Goal: Transaction & Acquisition: Purchase product/service

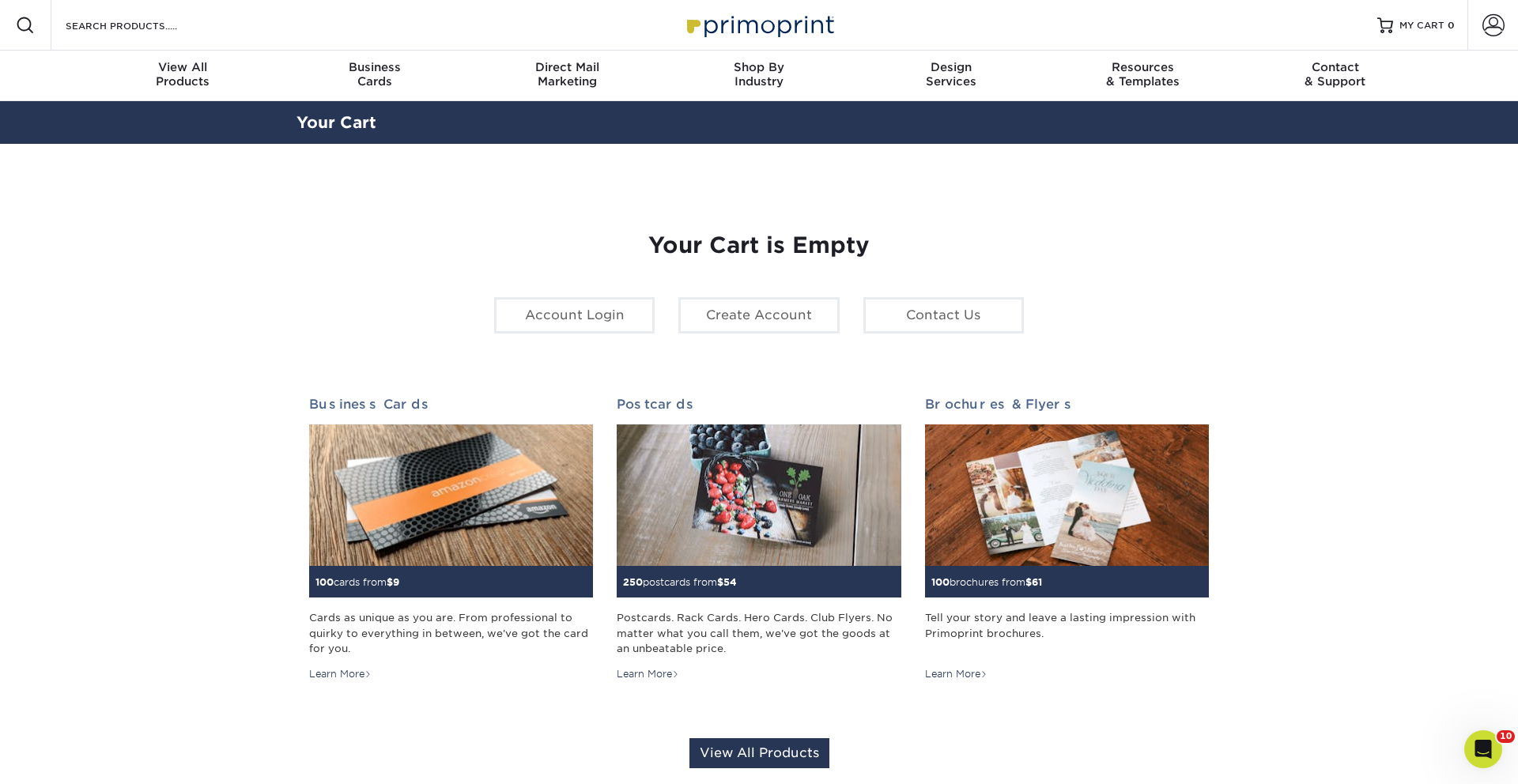
drag, startPoint x: 1494, startPoint y: 28, endPoint x: 1394, endPoint y: 100, distance: 123.2
click at [1494, 28] on span at bounding box center [1493, 25] width 23 height 23
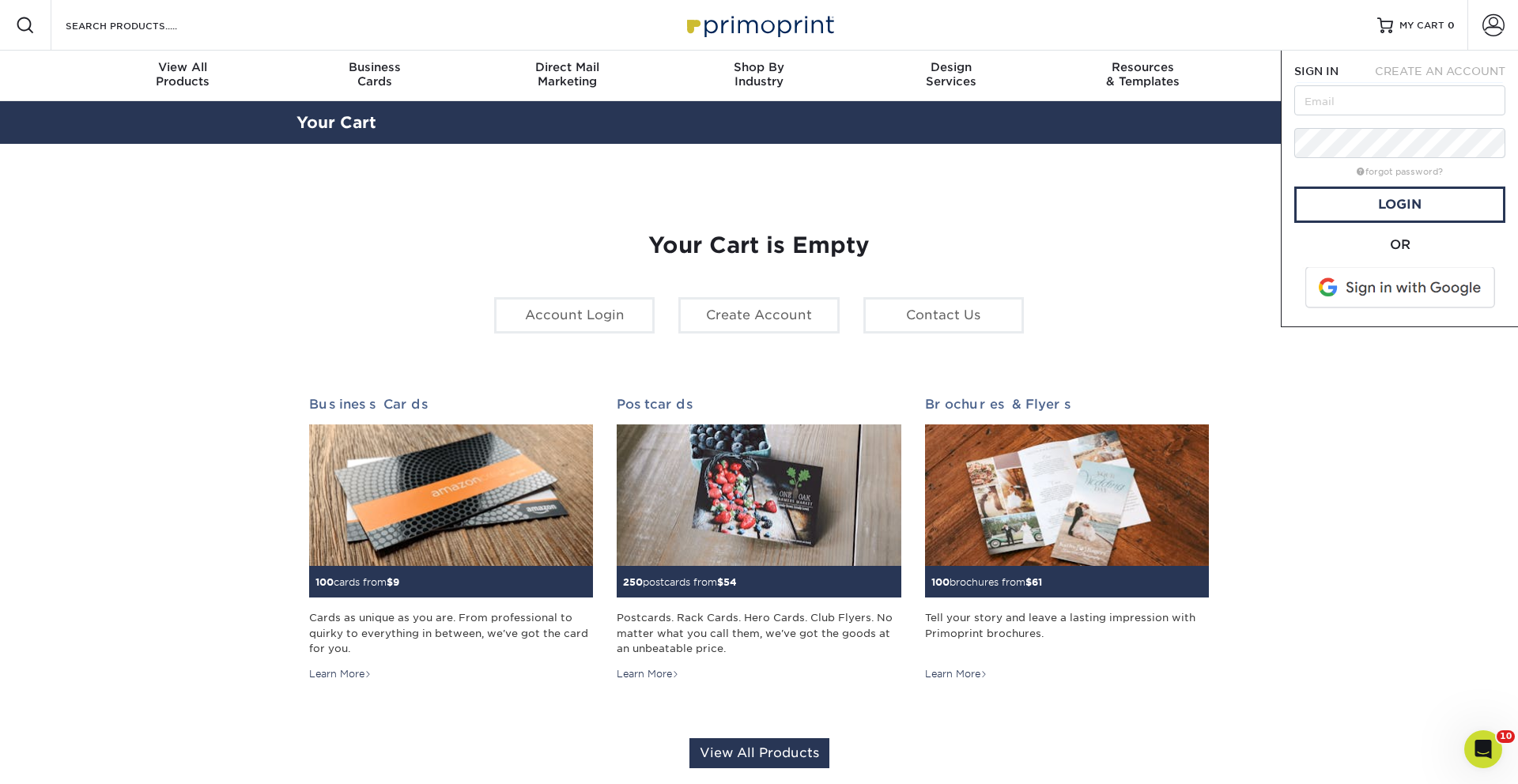
click at [1410, 289] on span at bounding box center [1401, 287] width 202 height 41
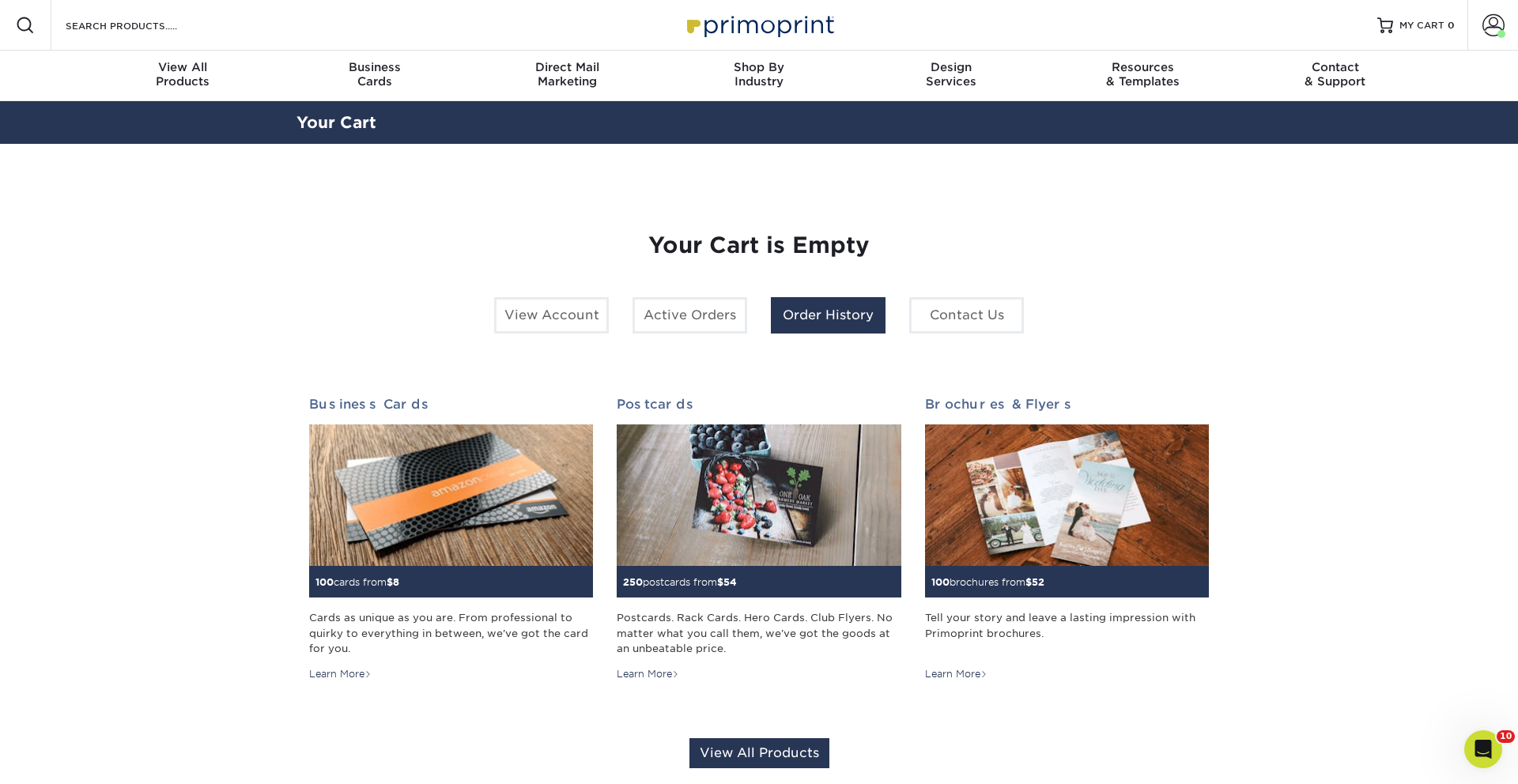
click at [812, 314] on link "Order History" at bounding box center [828, 315] width 115 height 36
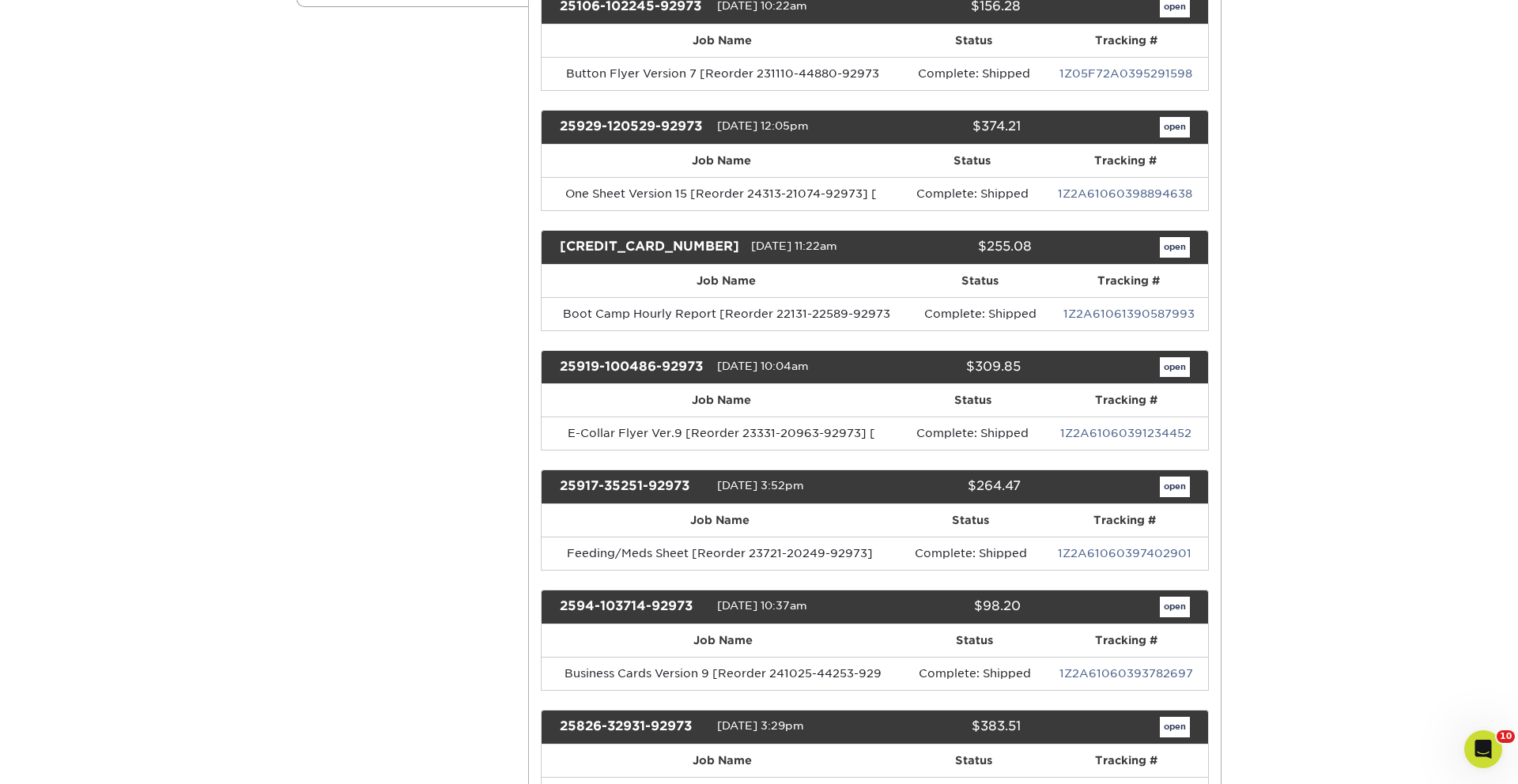
scroll to position [414, 0]
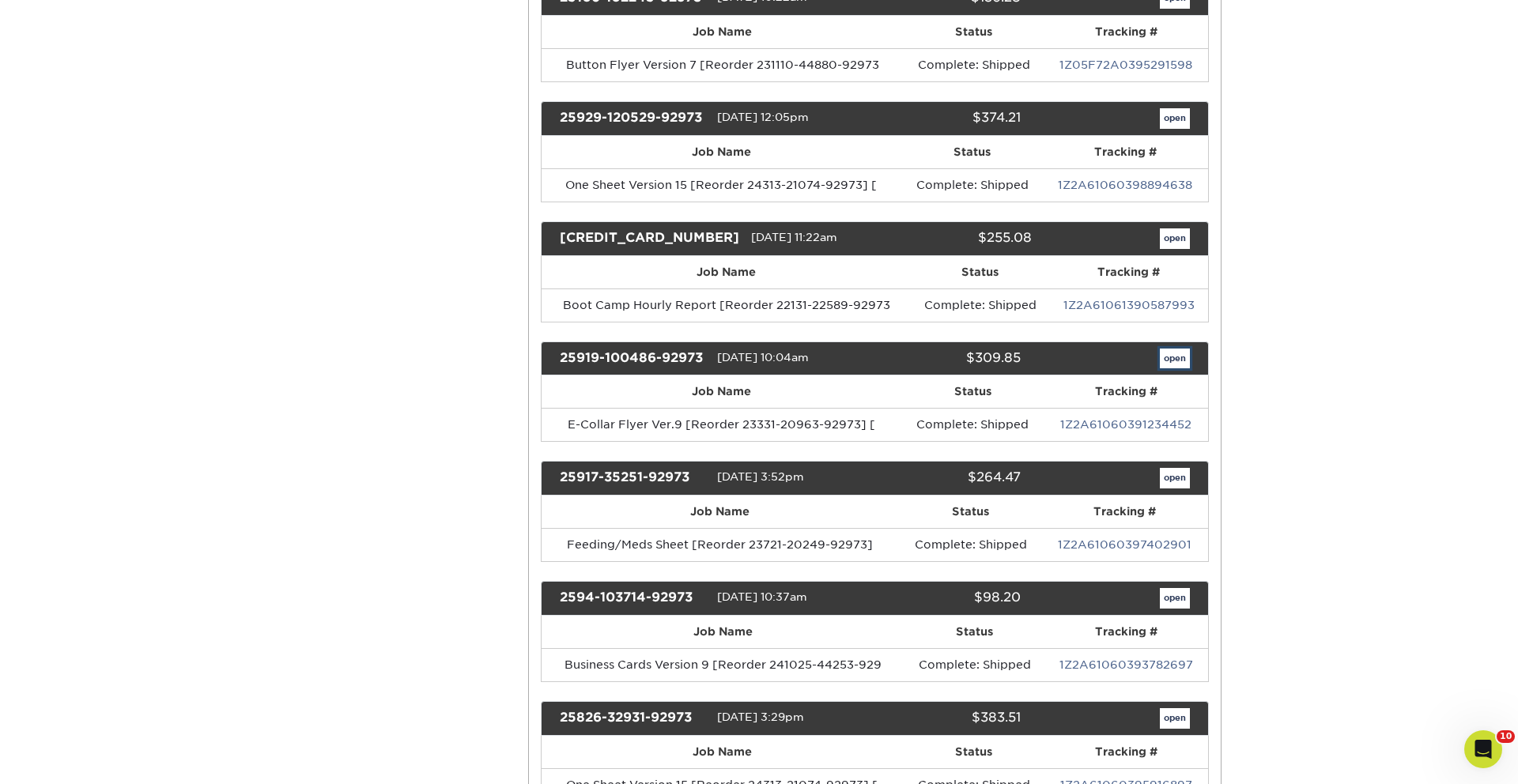
drag, startPoint x: 1173, startPoint y: 357, endPoint x: 1147, endPoint y: 366, distance: 27.5
click at [1173, 357] on link "open" at bounding box center [1175, 359] width 30 height 21
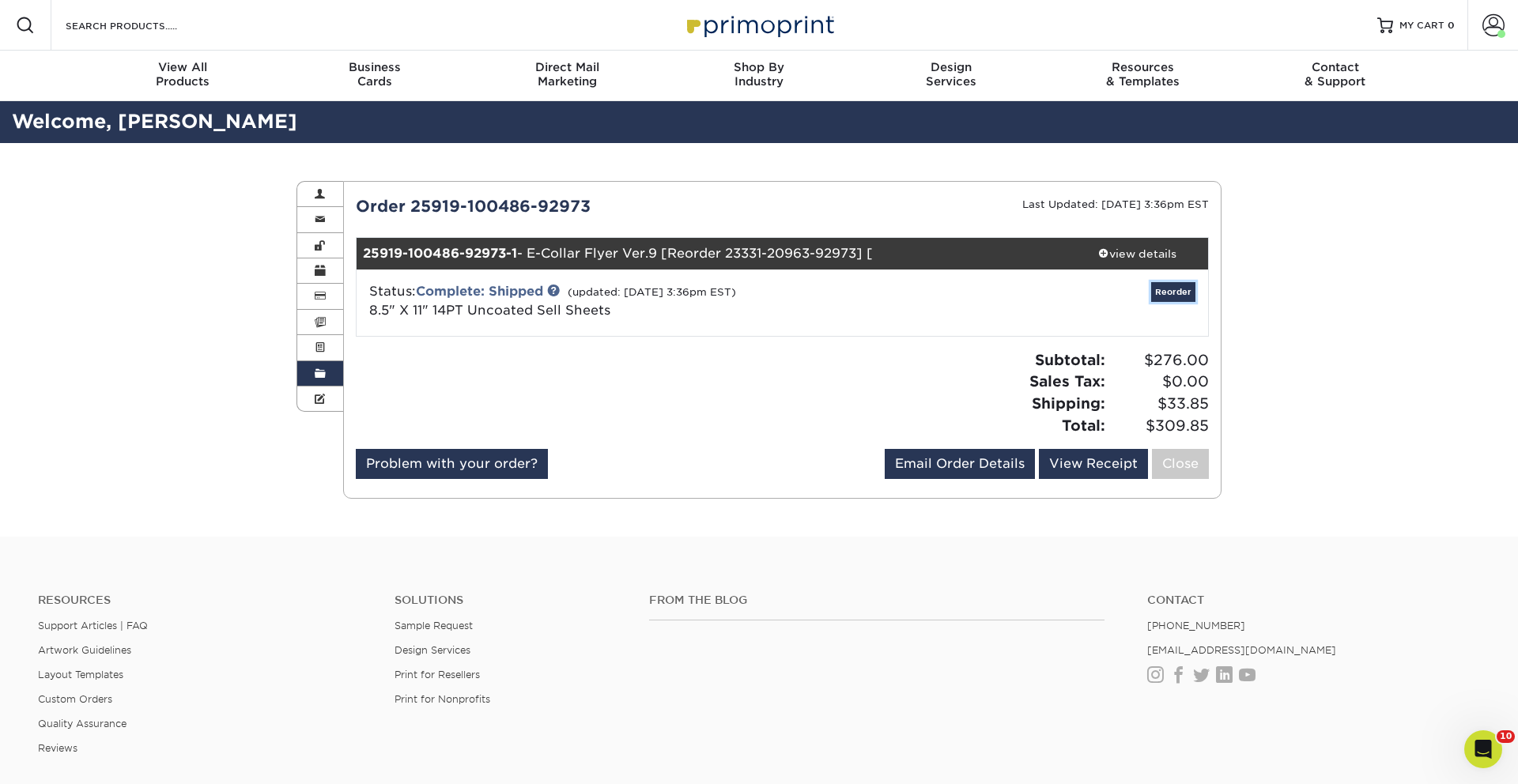
click at [1184, 287] on link "Reorder" at bounding box center [1173, 292] width 44 height 20
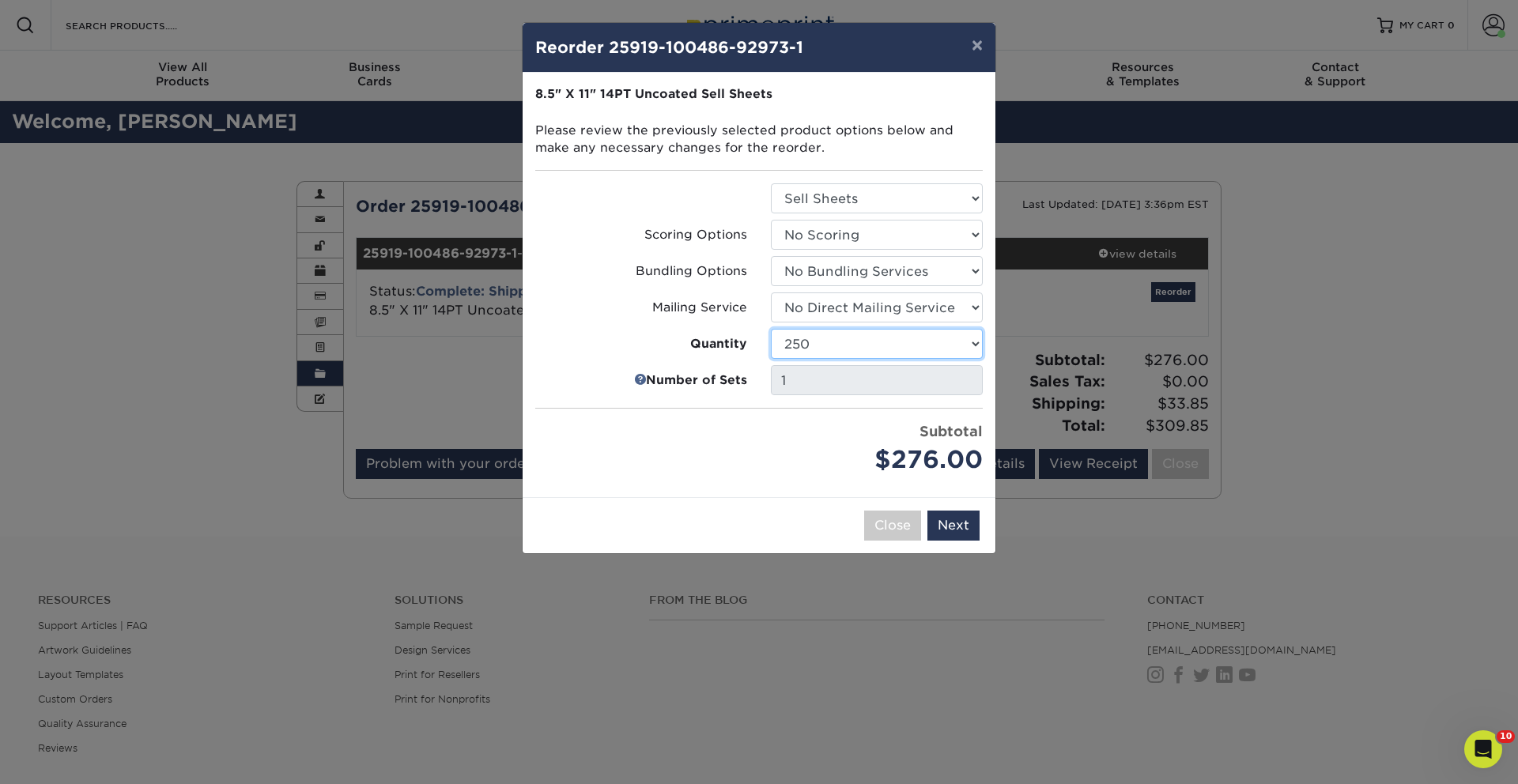
click at [884, 342] on select "100 250 500 750 1000 1500 2000 2500 3000 4000 5000 10000 15000 20000 25000" at bounding box center [877, 343] width 212 height 30
select select "52e3d710-0e8f-4d4d-8560-7d4d8655be69"
click at [771, 328] on select "100 250 500 750 1000 1500 2000 2500 3000 4000 5000 10000 15000 20000 25000" at bounding box center [877, 343] width 212 height 30
drag, startPoint x: 969, startPoint y: 523, endPoint x: 860, endPoint y: 483, distance: 116.1
click at [969, 523] on button "Next" at bounding box center [953, 525] width 52 height 30
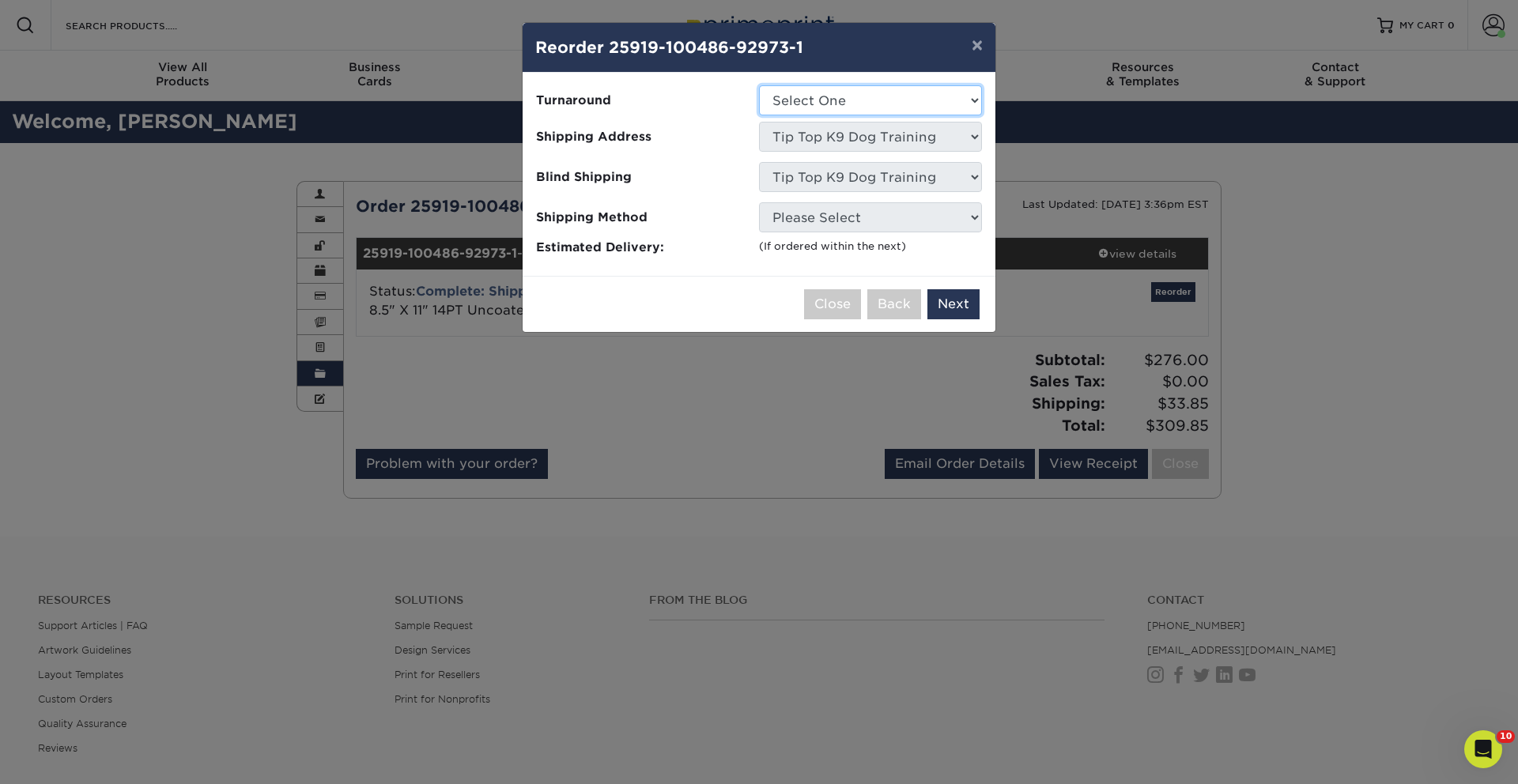
click at [846, 94] on select "Select One 2-4 Business Days 2 Day Next Business Day" at bounding box center [870, 100] width 223 height 30
select select "4906c261-9643-452e-a71a-a4f2429222f6"
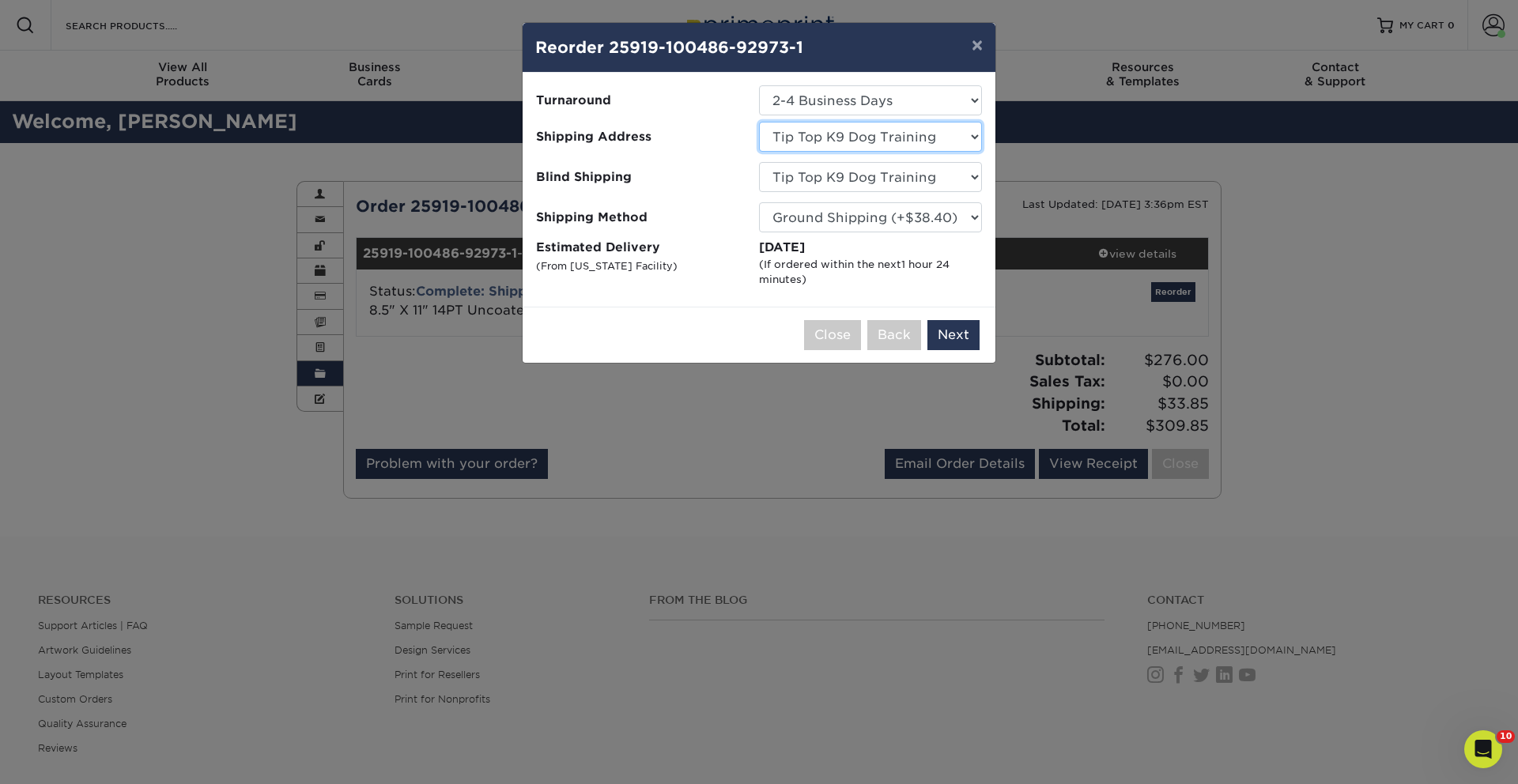
click at [853, 137] on select "Select One Adam Willbourn-Owasso Aj Idaho Ashleigh Hart - Orlando, FL Ben Milne…" at bounding box center [870, 136] width 223 height 30
select select "216009"
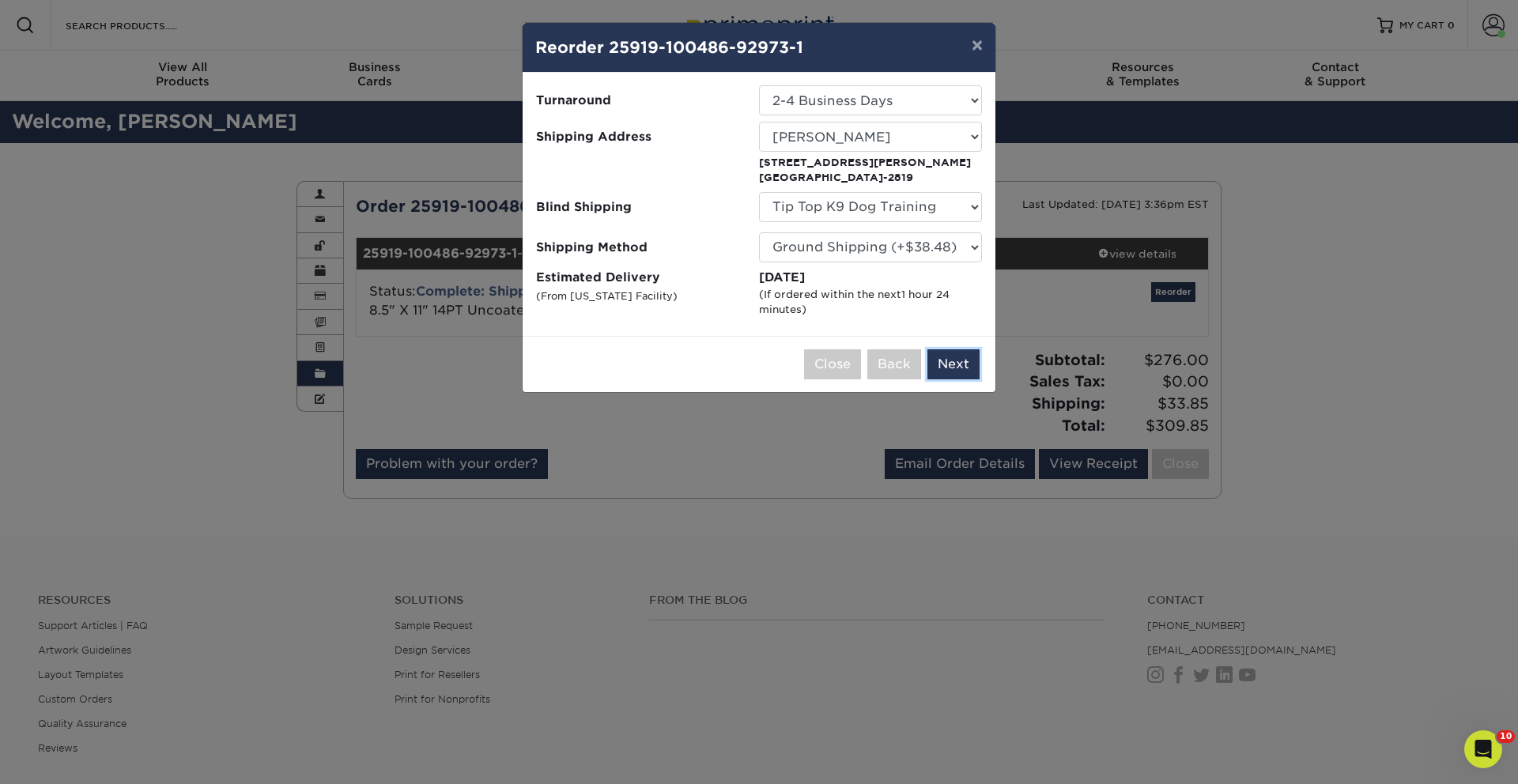
click at [961, 368] on button "Next" at bounding box center [953, 364] width 52 height 30
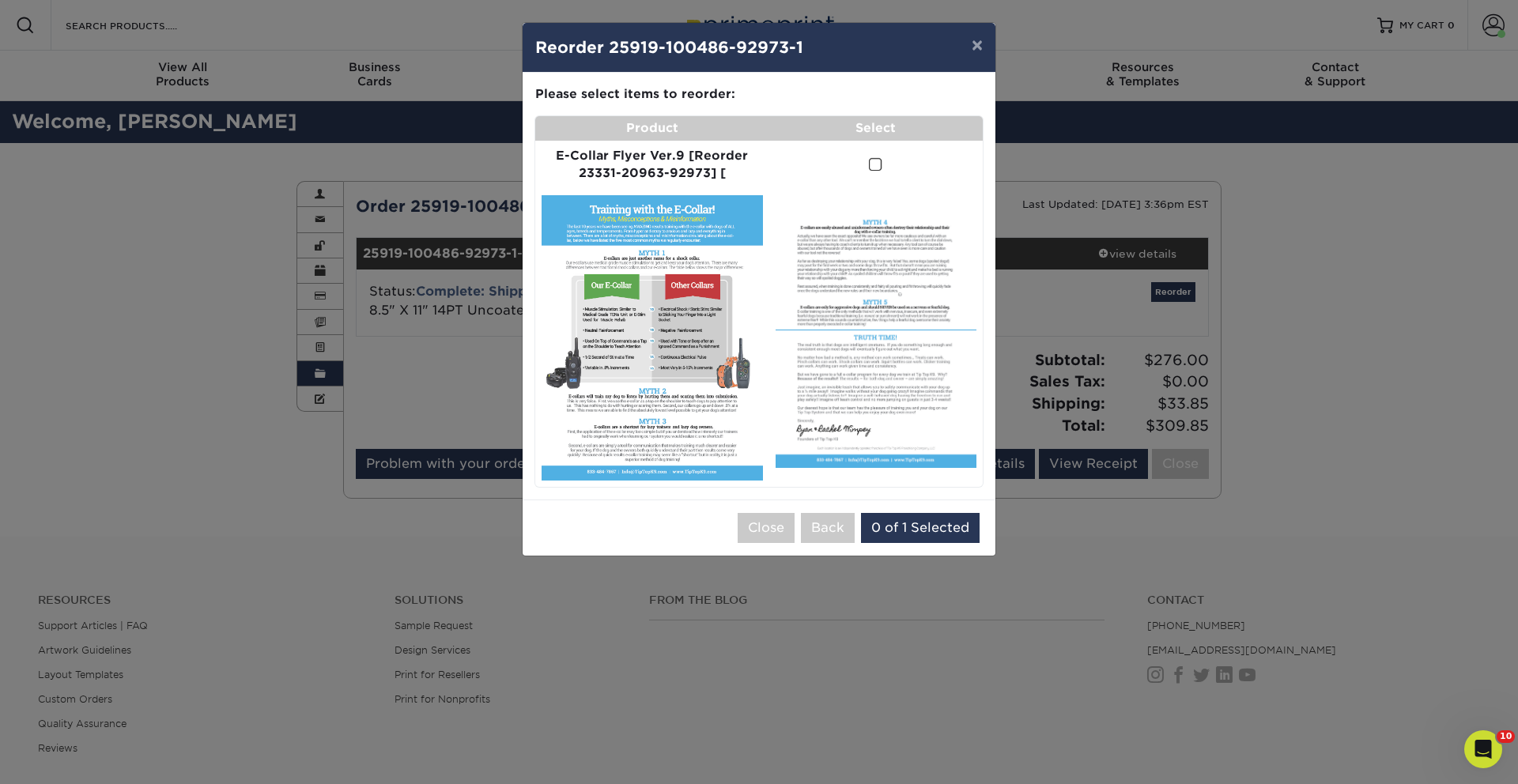
click at [873, 168] on span at bounding box center [876, 164] width 14 height 15
click at [0, 0] on input "checkbox" at bounding box center [0, 0] width 0 height 0
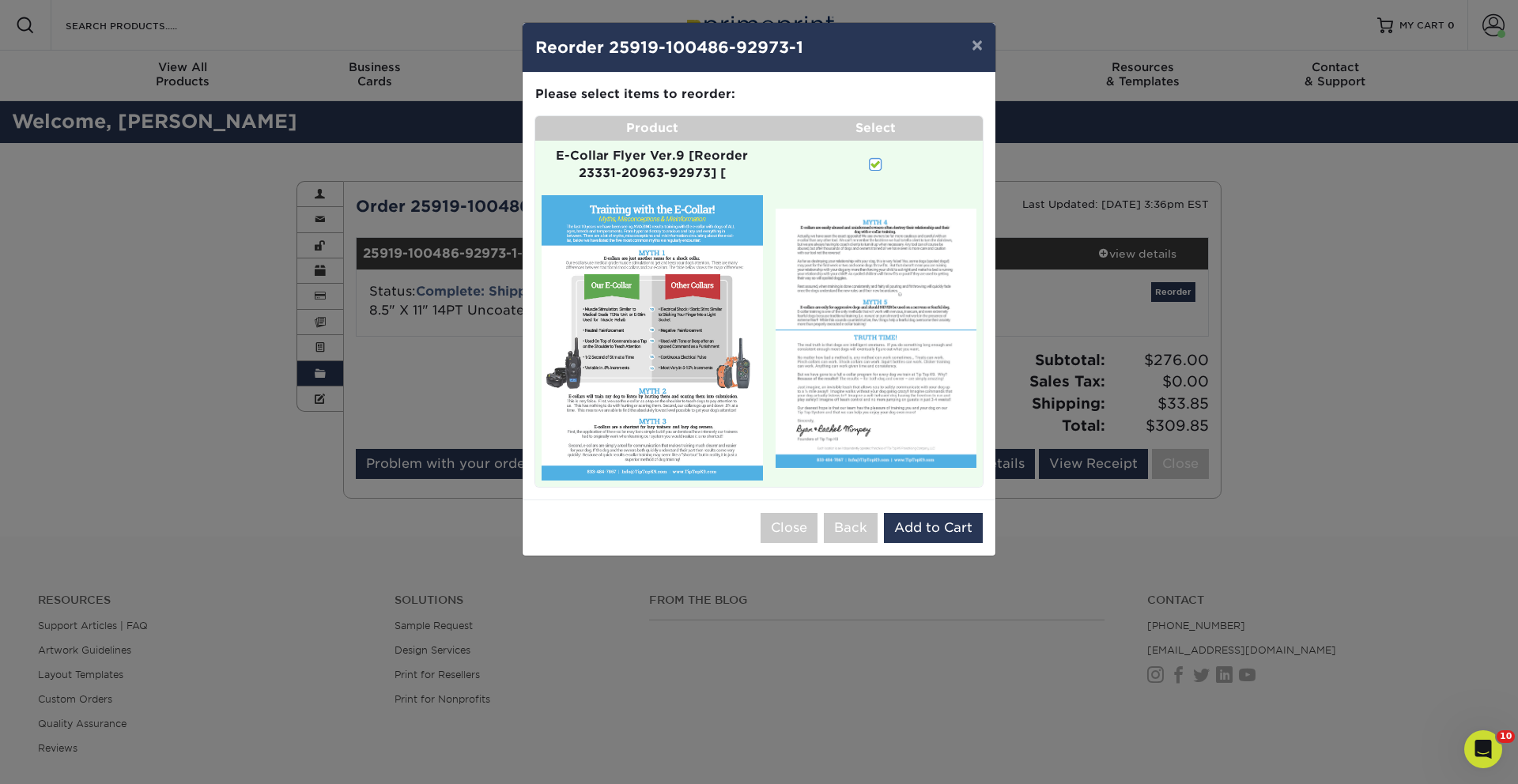
click at [977, 510] on div "Close Back 0 of 1 Selected Add to Cart" at bounding box center [759, 526] width 473 height 56
click at [969, 516] on button "Add to Cart" at bounding box center [933, 527] width 99 height 30
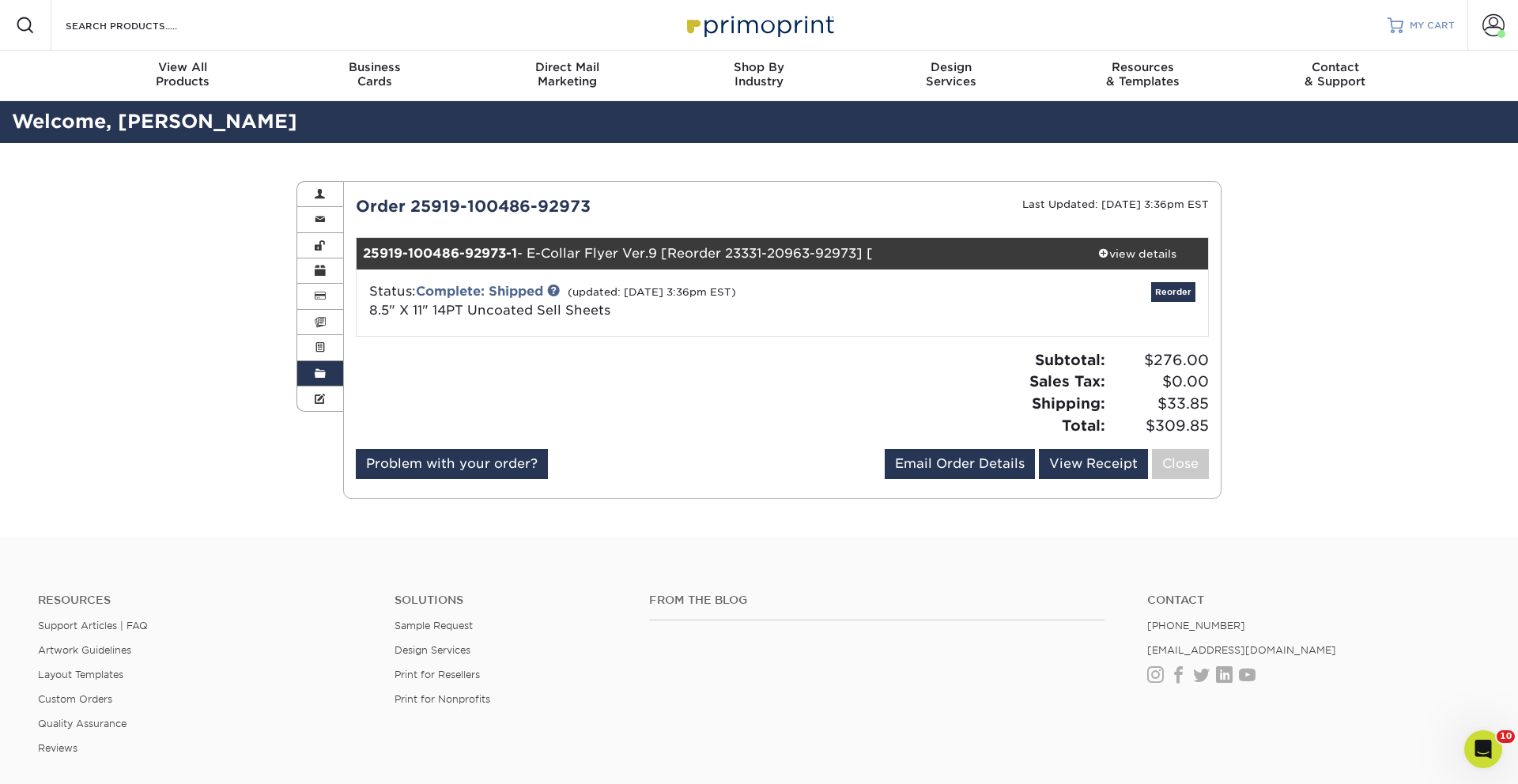
click at [1433, 30] on span "MY CART" at bounding box center [1432, 25] width 45 height 14
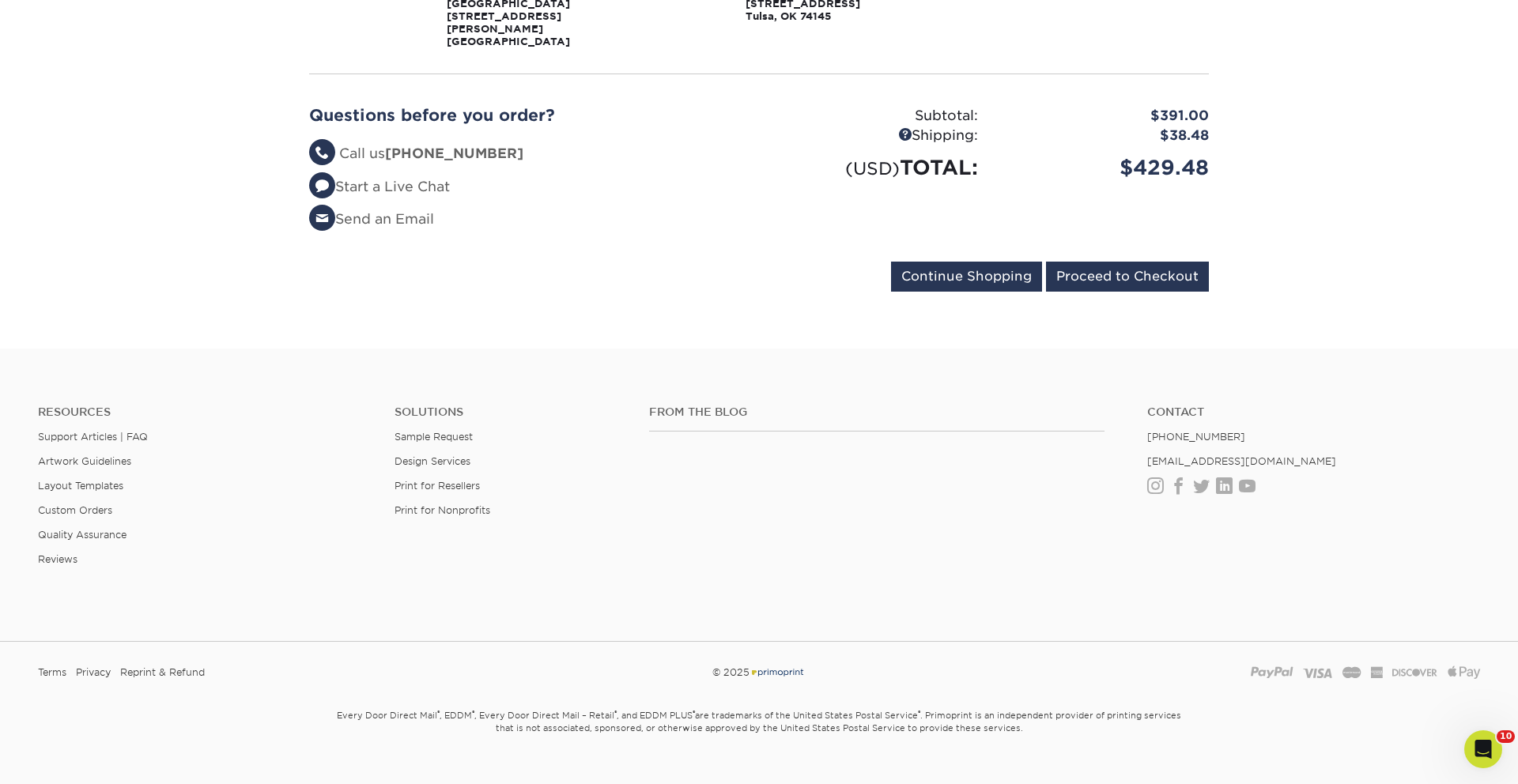
scroll to position [430, 0]
click at [1128, 260] on input "Proceed to Checkout" at bounding box center [1128, 274] width 163 height 30
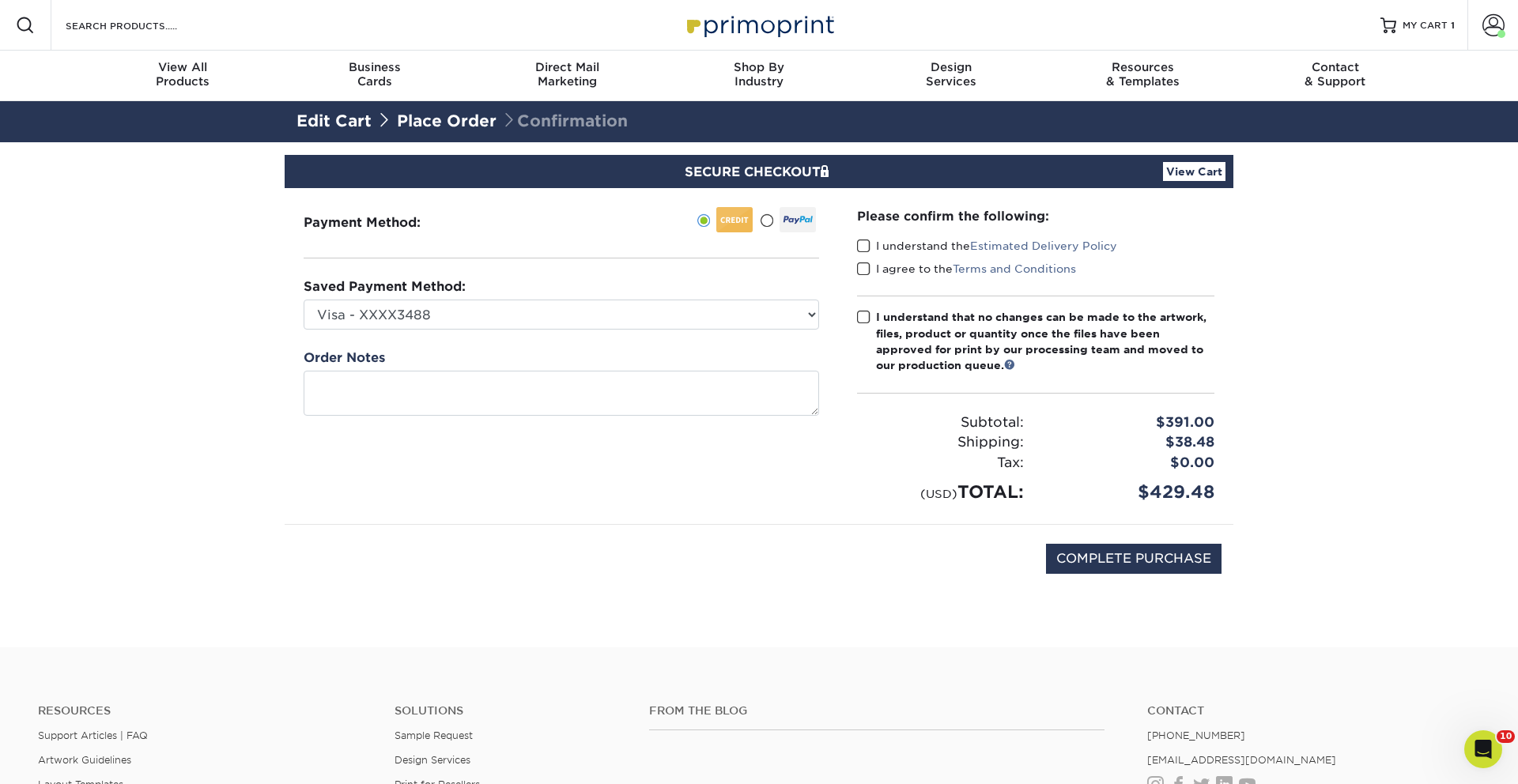
drag, startPoint x: 863, startPoint y: 235, endPoint x: 851, endPoint y: 271, distance: 37.9
click at [859, 241] on div "Please confirm the following: I understand the Estimated Delivery Policy I agre…" at bounding box center [1036, 356] width 357 height 298
drag, startPoint x: 863, startPoint y: 247, endPoint x: 858, endPoint y: 270, distance: 23.5
click at [861, 251] on span at bounding box center [864, 245] width 14 height 15
click at [0, 0] on input "I understand the Estimated Delivery Policy" at bounding box center [0, 0] width 0 height 0
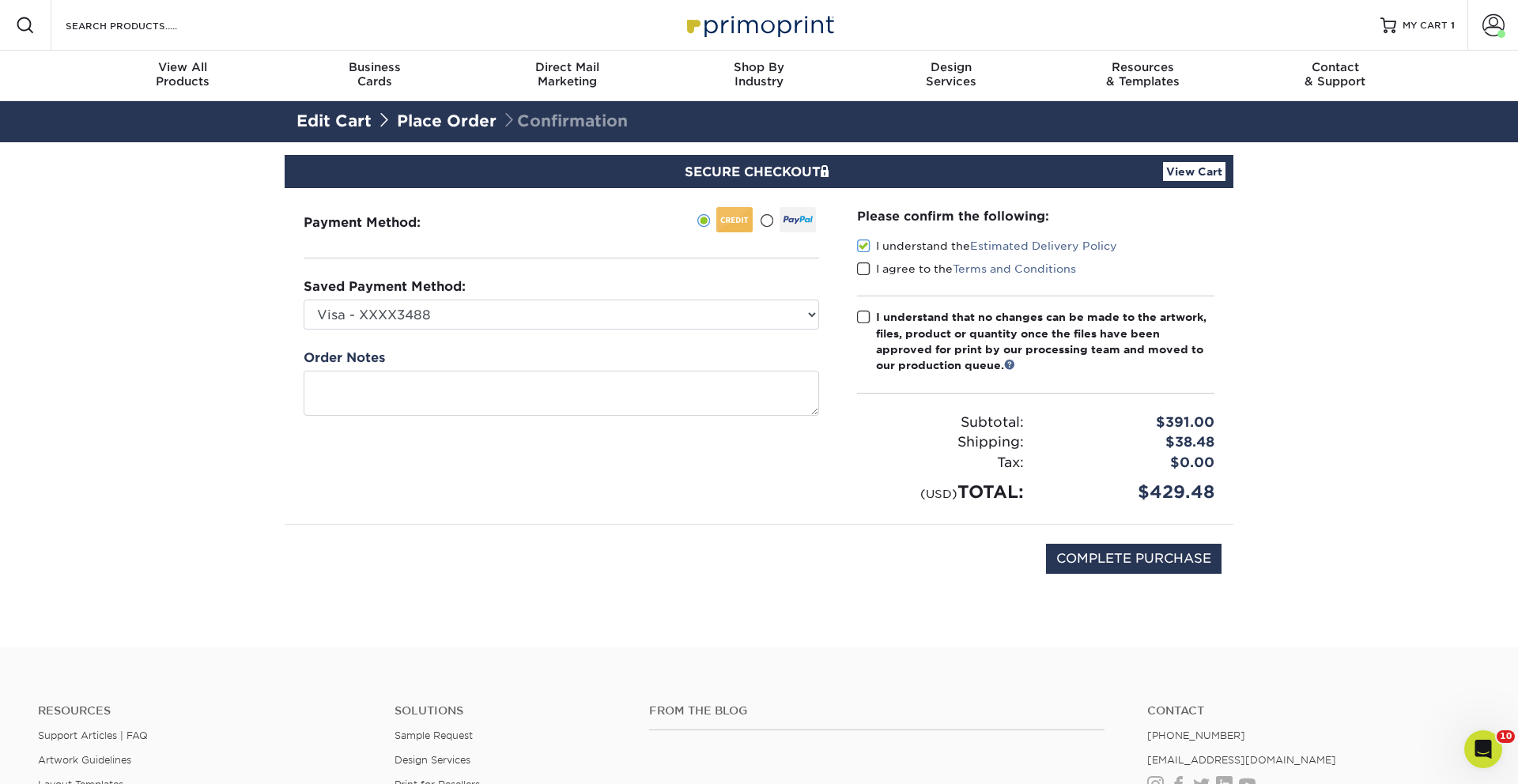
drag, startPoint x: 858, startPoint y: 270, endPoint x: 863, endPoint y: 283, distance: 13.9
click at [858, 270] on span at bounding box center [864, 269] width 14 height 15
click at [0, 0] on input "I agree to the Terms and Conditions" at bounding box center [0, 0] width 0 height 0
drag, startPoint x: 864, startPoint y: 317, endPoint x: 856, endPoint y: 316, distance: 8.1
click at [863, 317] on span at bounding box center [864, 317] width 14 height 15
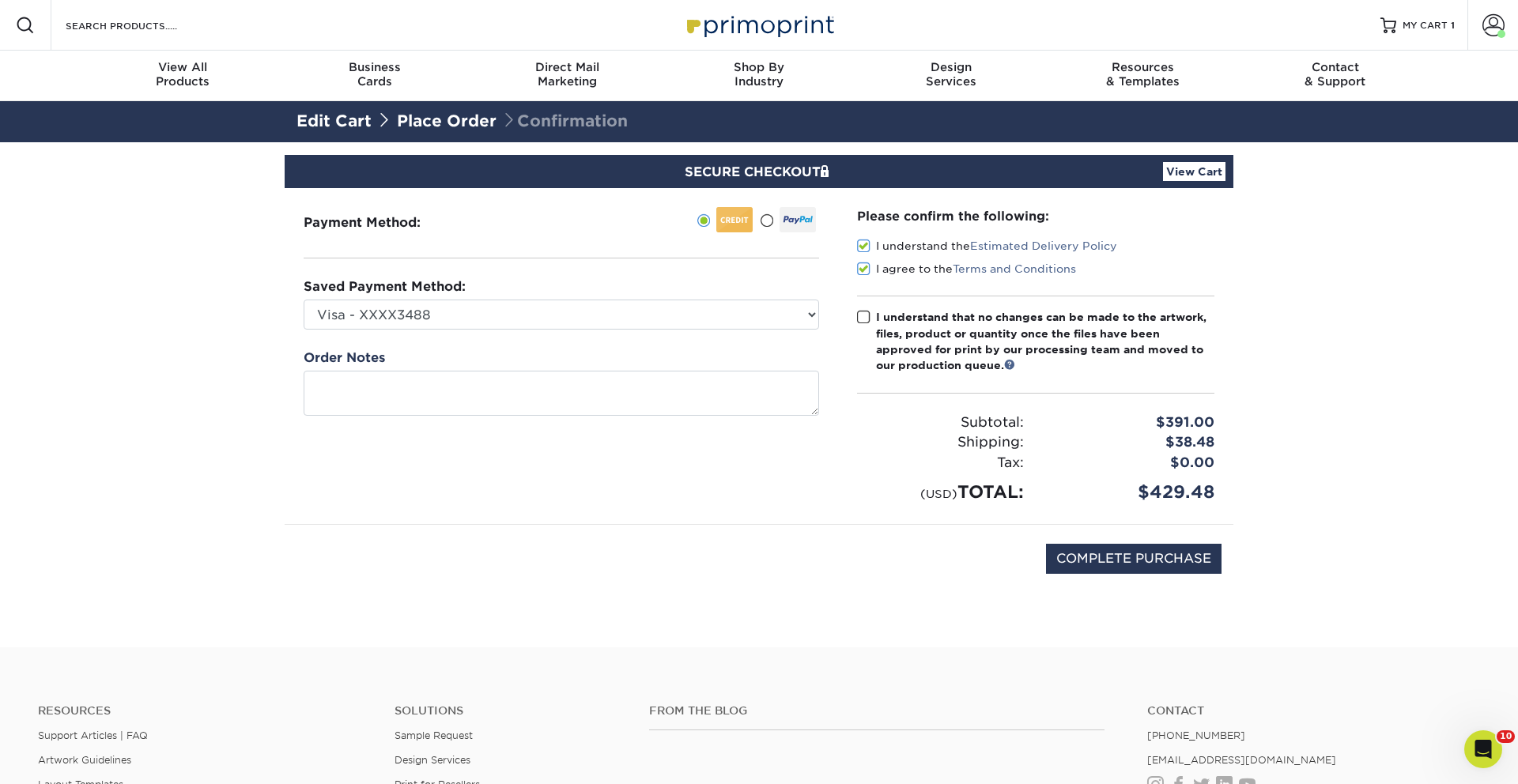
click at [0, 0] on input "I understand that no changes can be made to the artwork, files, product or quan…" at bounding box center [0, 0] width 0 height 0
click at [464, 124] on link "Place Order" at bounding box center [447, 121] width 100 height 19
drag, startPoint x: 423, startPoint y: 121, endPoint x: 373, endPoint y: 119, distance: 50.0
click at [422, 121] on link "Place Order" at bounding box center [447, 121] width 100 height 19
click at [299, 116] on link "Edit Cart" at bounding box center [333, 121] width 76 height 19
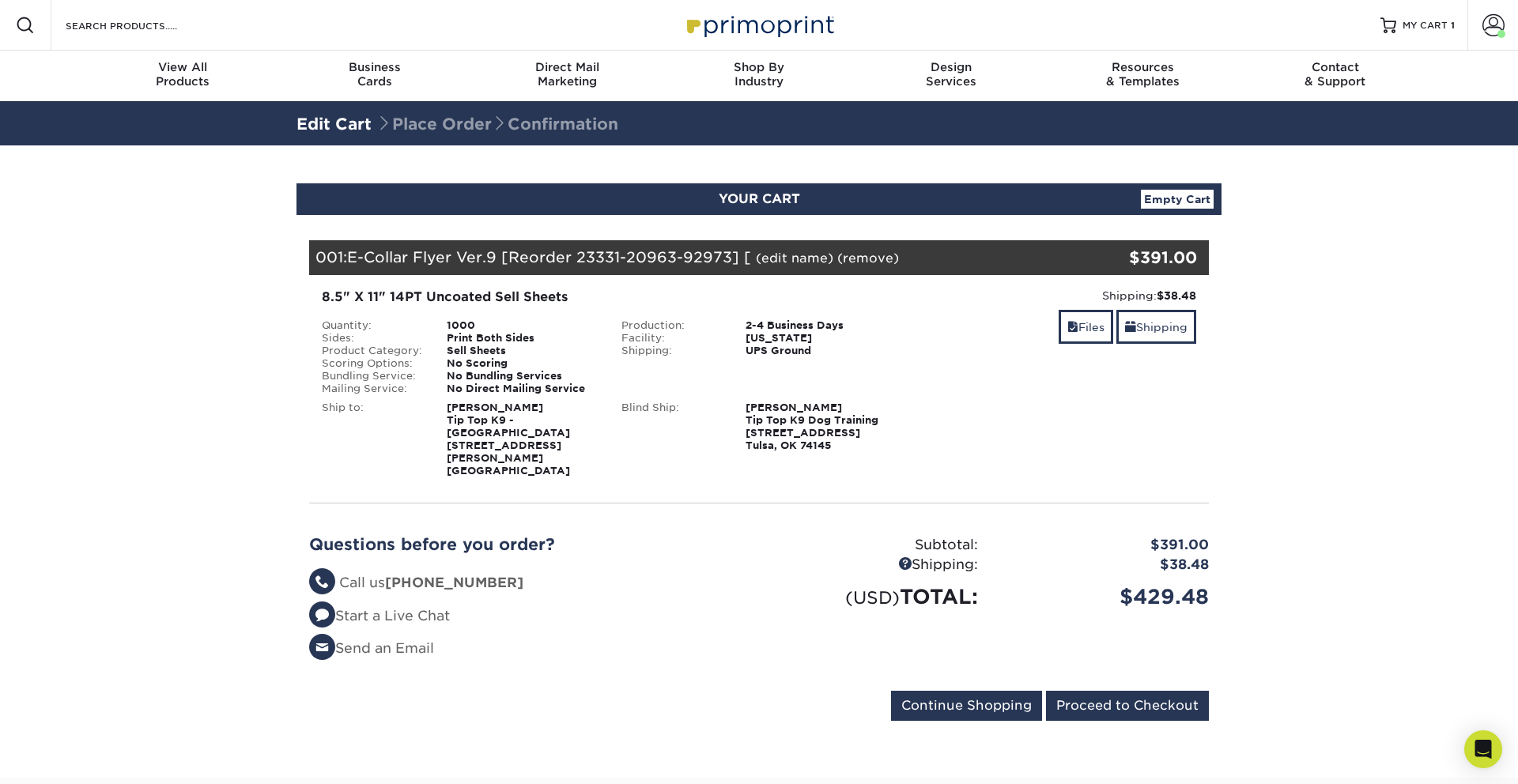
drag, startPoint x: 462, startPoint y: 414, endPoint x: 598, endPoint y: 416, distance: 136.0
click at [646, 416] on div "Quantity: 1000 Sides: Print Both Sides Product Category: Sell Sheets Scoring Op…" at bounding box center [609, 398] width 598 height 158
drag, startPoint x: 940, startPoint y: 432, endPoint x: 1105, endPoint y: 465, distance: 168.3
click at [1105, 465] on div "Your Cart is Empty View Account Active Orders Order History Contact Us Business…" at bounding box center [758, 483] width 899 height 487
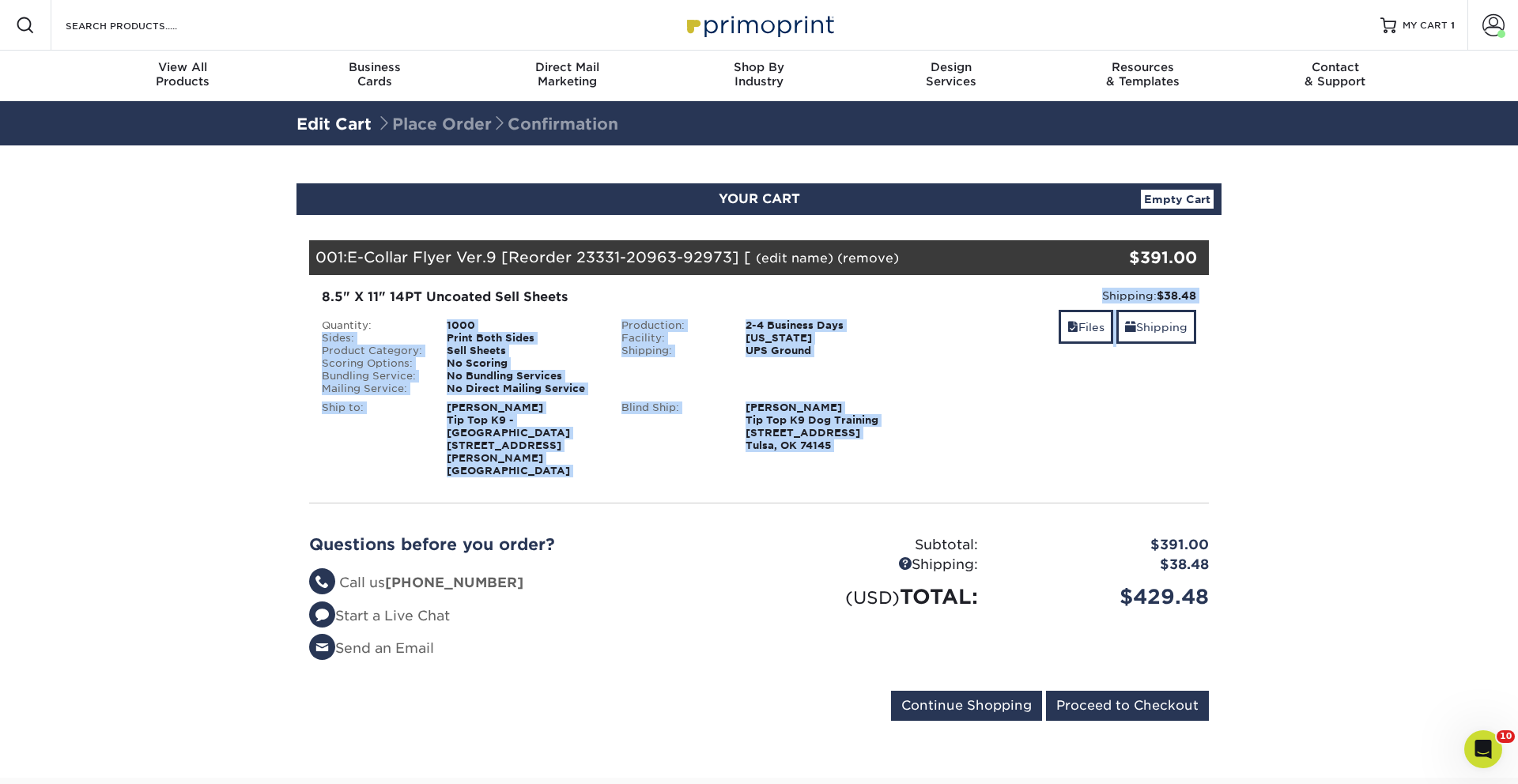
drag, startPoint x: 446, startPoint y: 324, endPoint x: 1280, endPoint y: 651, distance: 895.8
click at [1181, 620] on div "Your Cart is Empty View Account Active Orders Order History Contact Us Business…" at bounding box center [758, 483] width 899 height 487
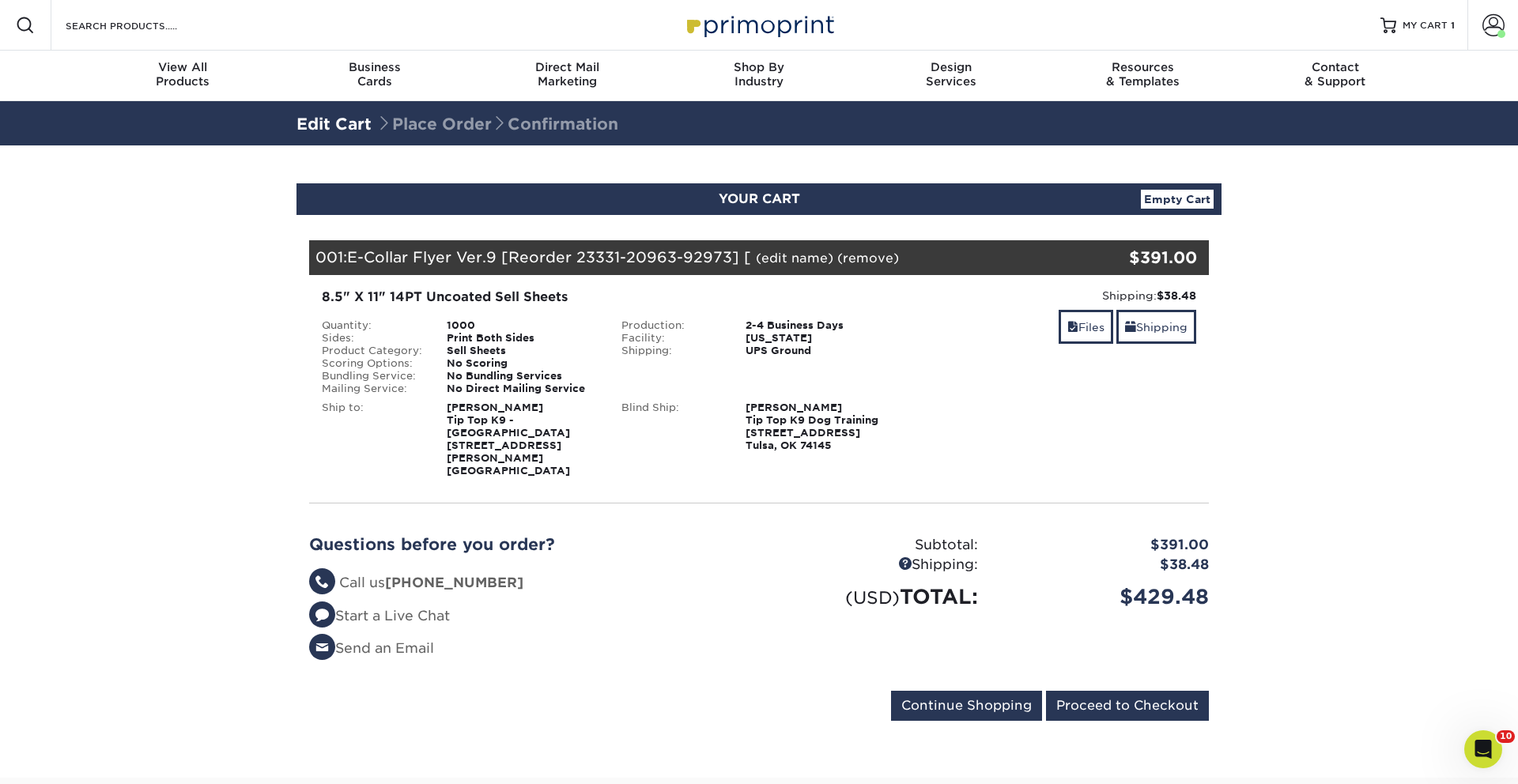
click at [1054, 535] on div "$391.00" at bounding box center [1104, 545] width 230 height 21
click at [1143, 691] on input "Proceed to Checkout" at bounding box center [1128, 706] width 163 height 30
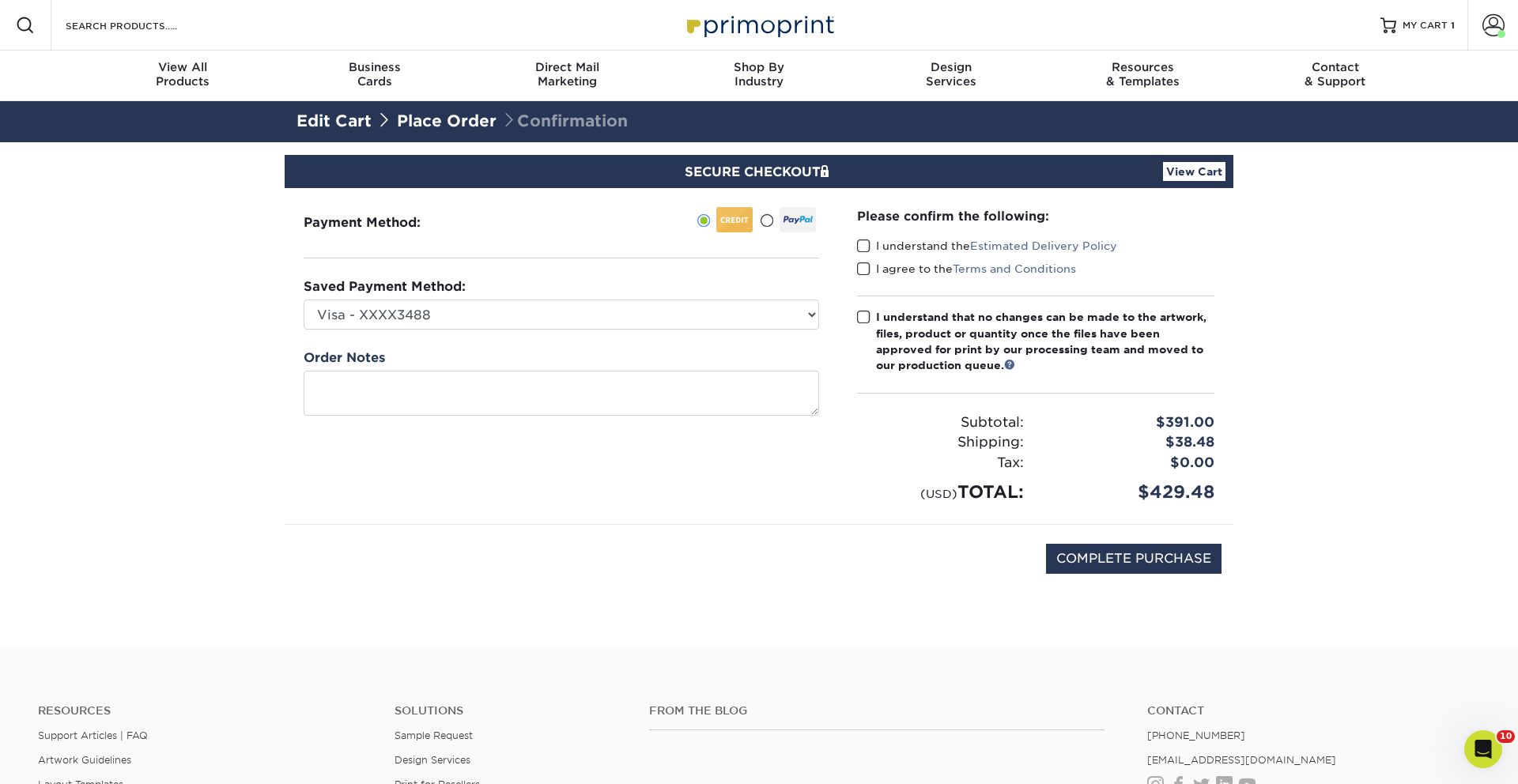
drag, startPoint x: 859, startPoint y: 247, endPoint x: 863, endPoint y: 261, distance: 14.6
click at [859, 247] on span at bounding box center [864, 245] width 14 height 15
click at [0, 0] on input "I understand the Estimated Delivery Policy" at bounding box center [0, 0] width 0 height 0
drag, startPoint x: 863, startPoint y: 261, endPoint x: 863, endPoint y: 279, distance: 18.0
click at [864, 263] on span at bounding box center [864, 269] width 14 height 15
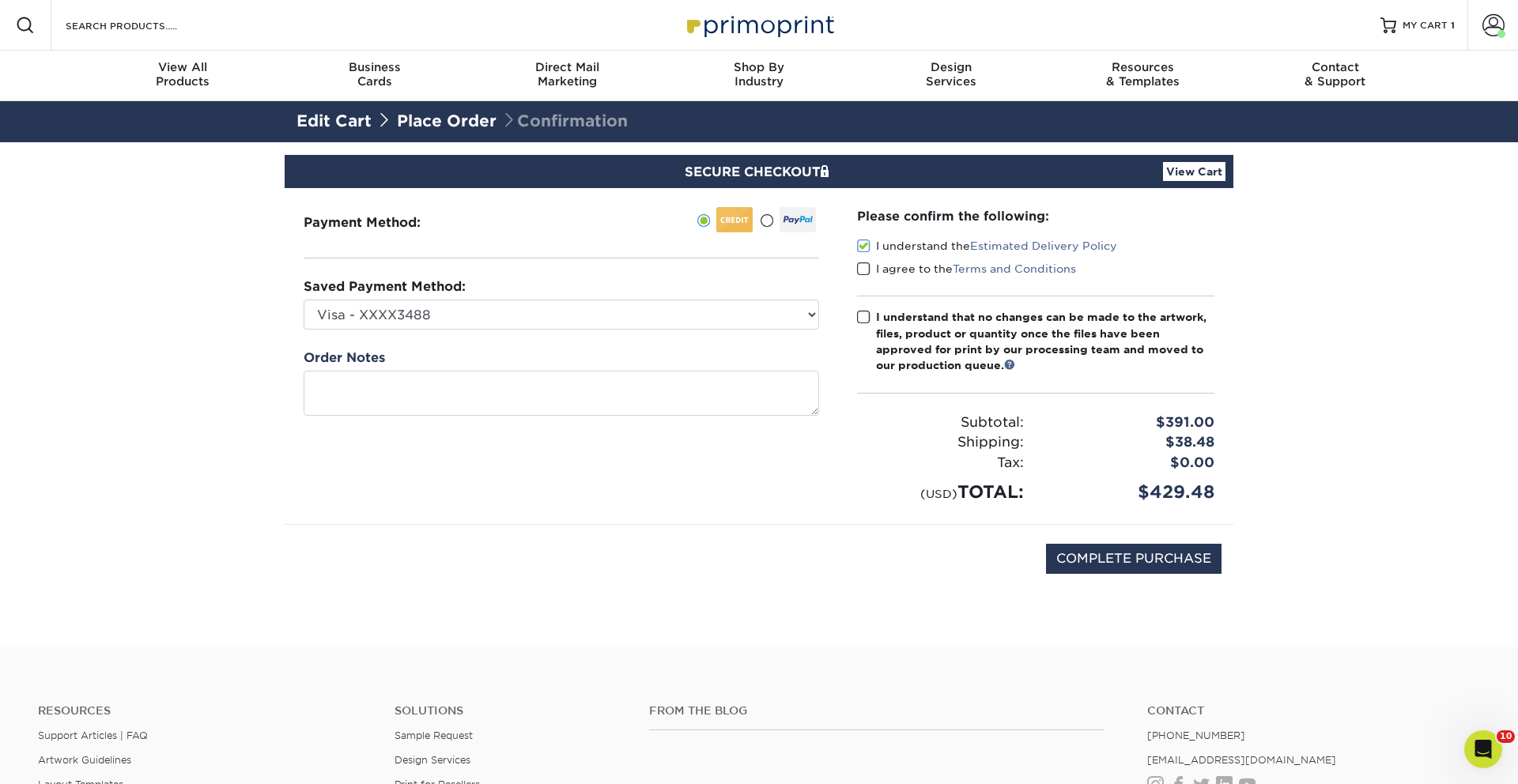
click at [0, 0] on input "I agree to the Terms and Conditions" at bounding box center [0, 0] width 0 height 0
drag, startPoint x: 863, startPoint y: 283, endPoint x: 864, endPoint y: 306, distance: 23.0
click at [864, 289] on div "Please confirm the following: I understand the Estimated Delivery Policy I agre…" at bounding box center [1036, 356] width 357 height 298
drag, startPoint x: 864, startPoint y: 306, endPoint x: 860, endPoint y: 318, distance: 12.6
click at [863, 308] on div "Please confirm the following: I understand the Estimated Delivery Policy I agre…" at bounding box center [1036, 356] width 357 height 298
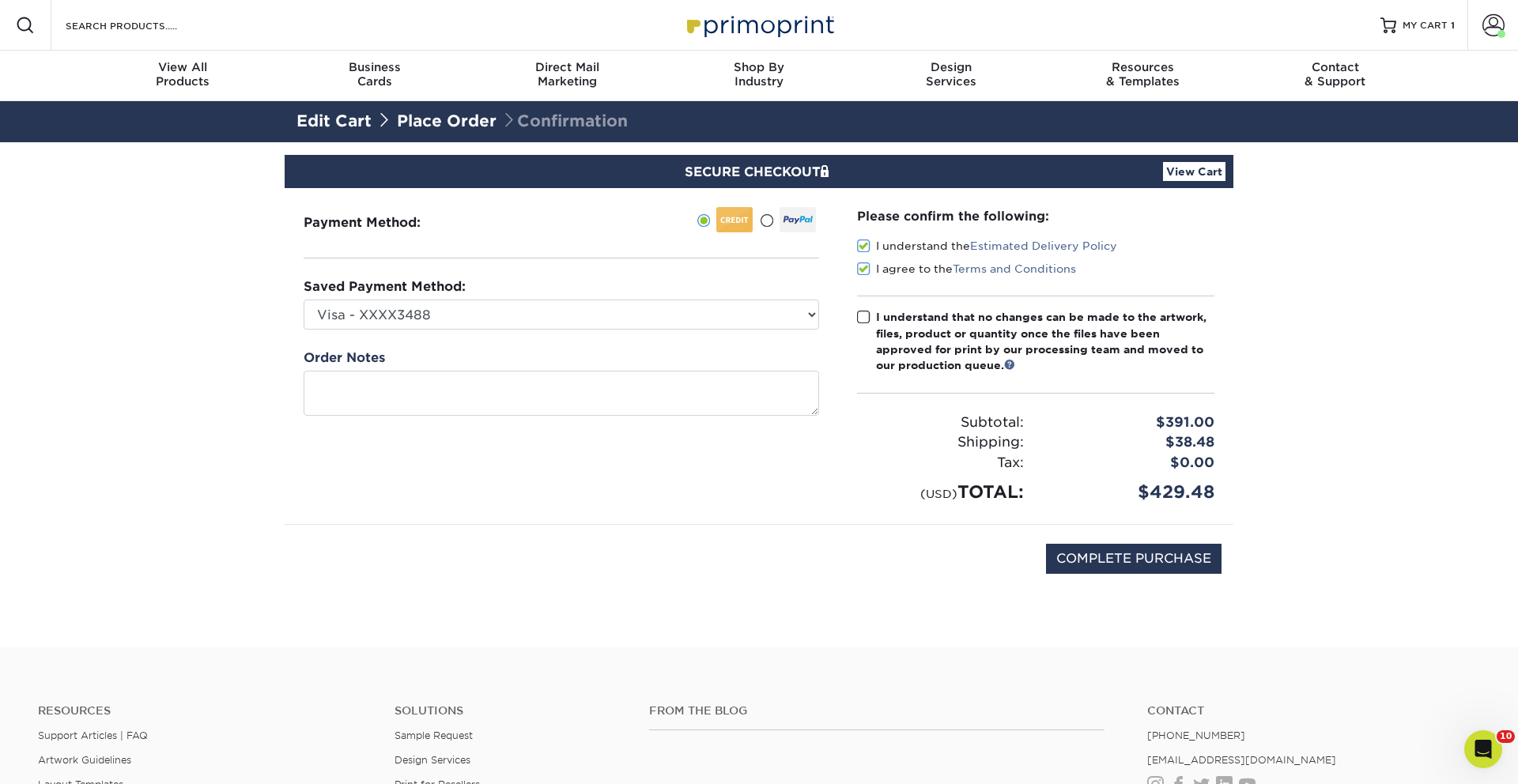
click at [860, 318] on span at bounding box center [864, 317] width 14 height 15
click at [0, 0] on input "I understand that no changes can be made to the artwork, files, product or quan…" at bounding box center [0, 0] width 0 height 0
click at [1125, 559] on input "COMPLETE PURCHASE" at bounding box center [1134, 559] width 176 height 30
type input "PROCESSING, PLEASE WAIT..."
